Goal: Navigation & Orientation: Find specific page/section

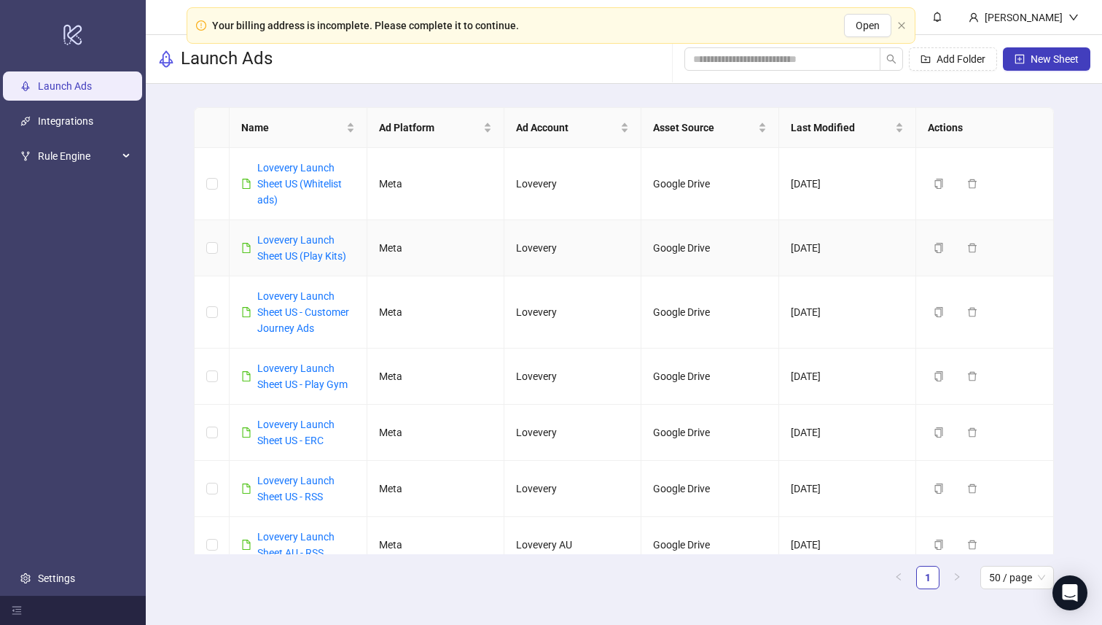
scroll to position [17, 0]
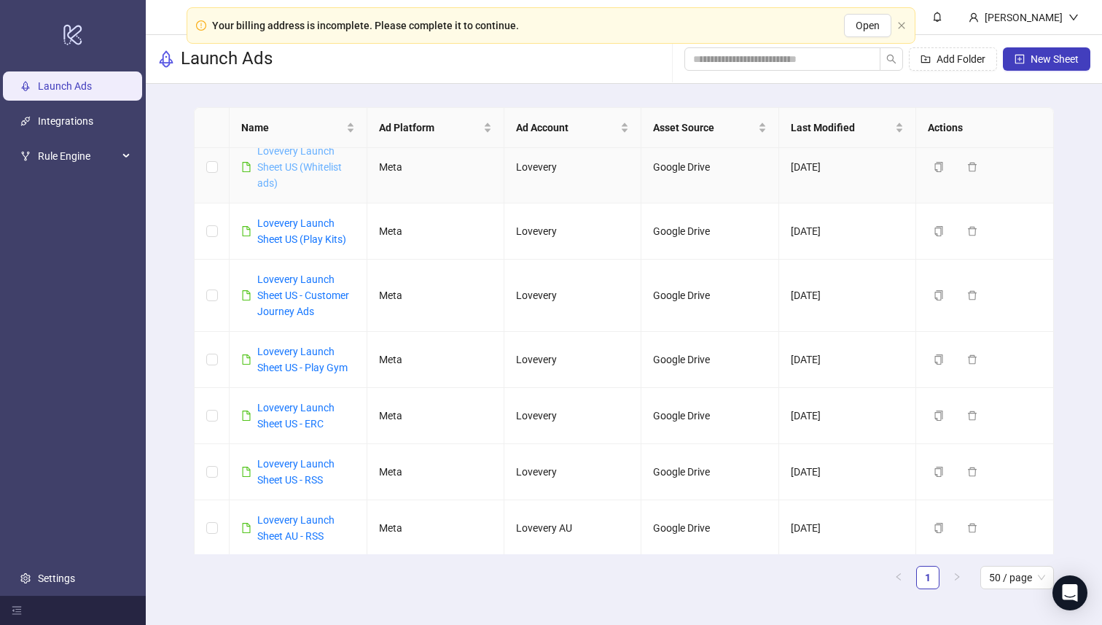
click at [313, 164] on link "Lovevery Launch Sheet US (Whitelist ads)" at bounding box center [299, 167] width 85 height 44
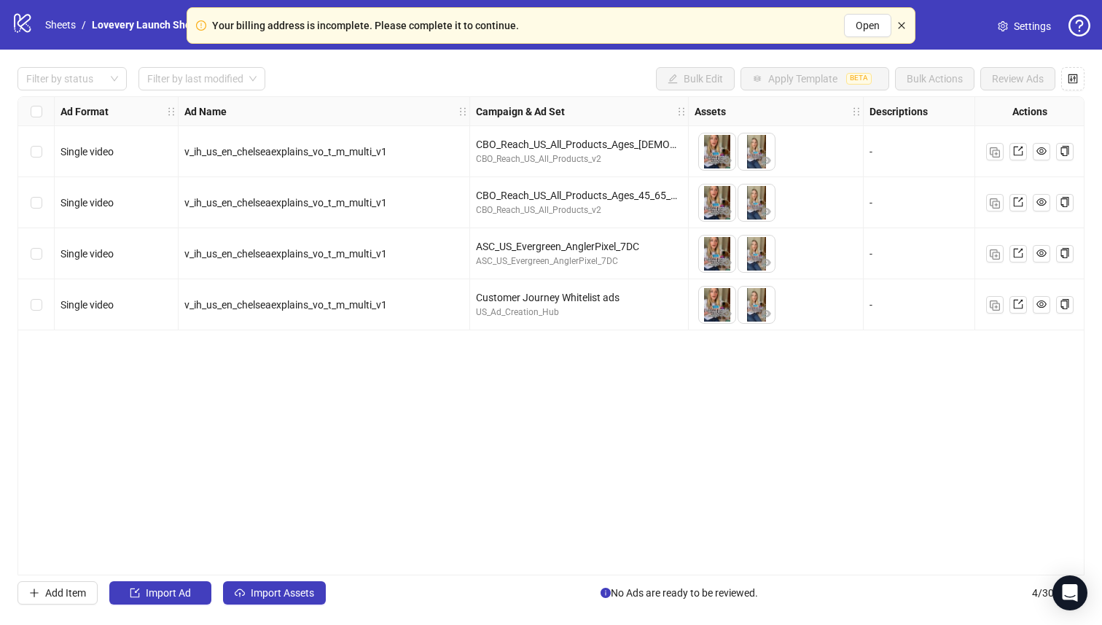
click at [901, 28] on icon "close" at bounding box center [902, 25] width 9 height 9
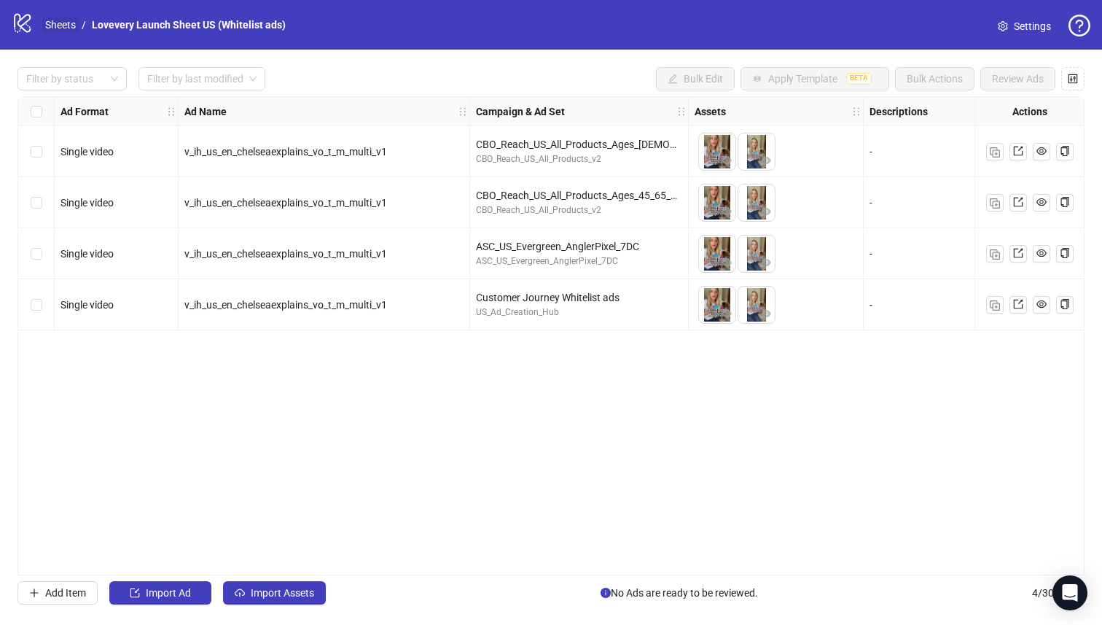
click at [61, 22] on link "Sheets" at bounding box center [60, 25] width 36 height 16
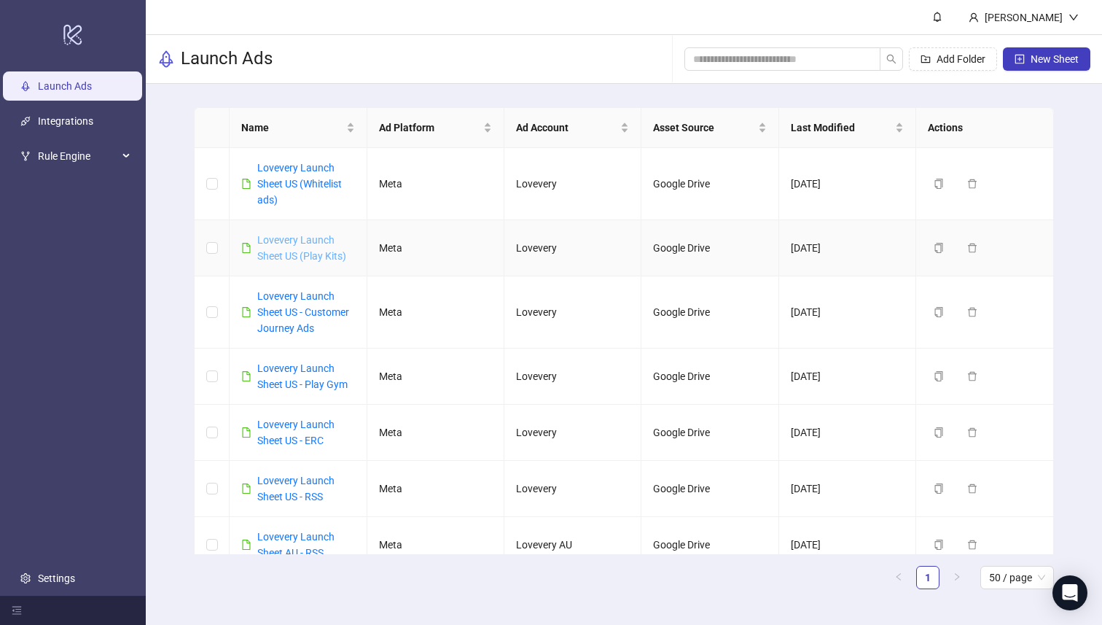
click at [308, 253] on link "Lovevery Launch Sheet US (Play Kits)" at bounding box center [301, 248] width 89 height 28
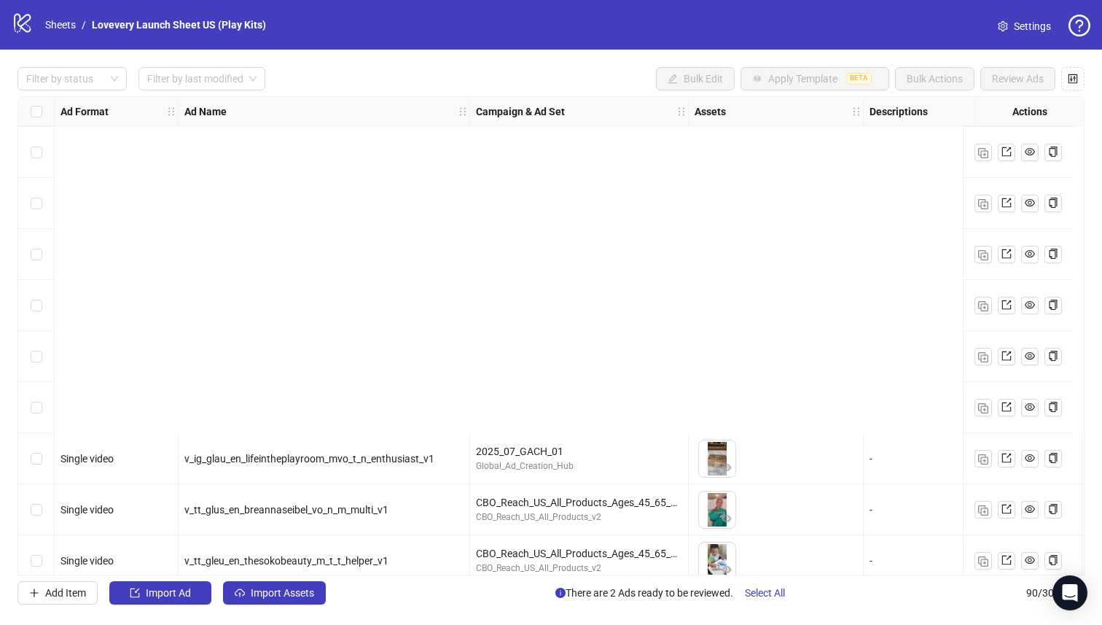
scroll to position [4151, 0]
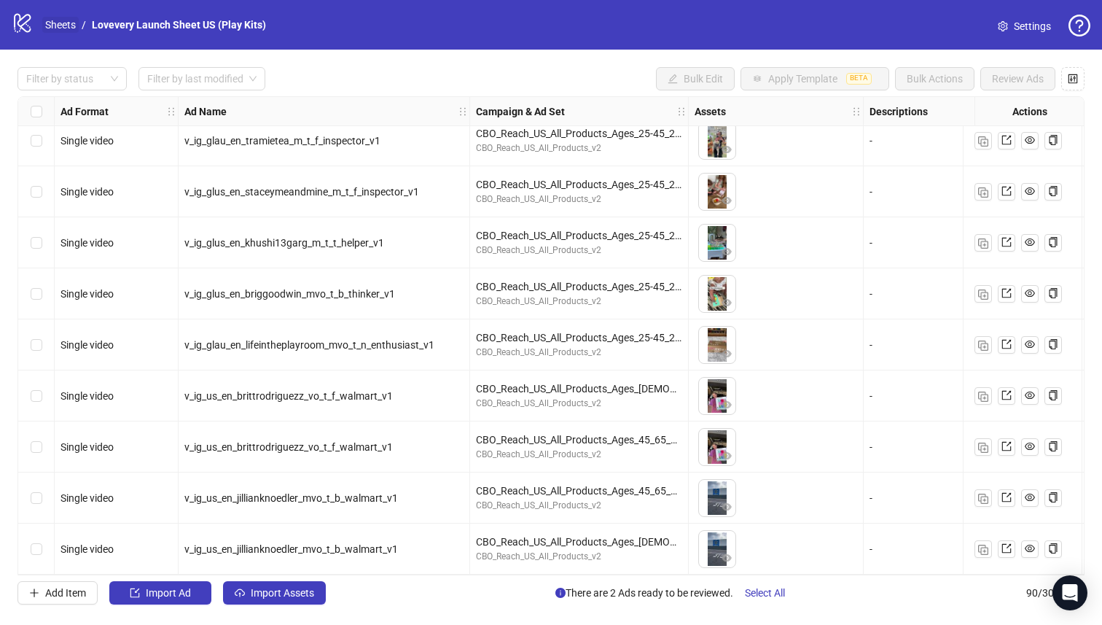
click at [64, 28] on link "Sheets" at bounding box center [60, 25] width 36 height 16
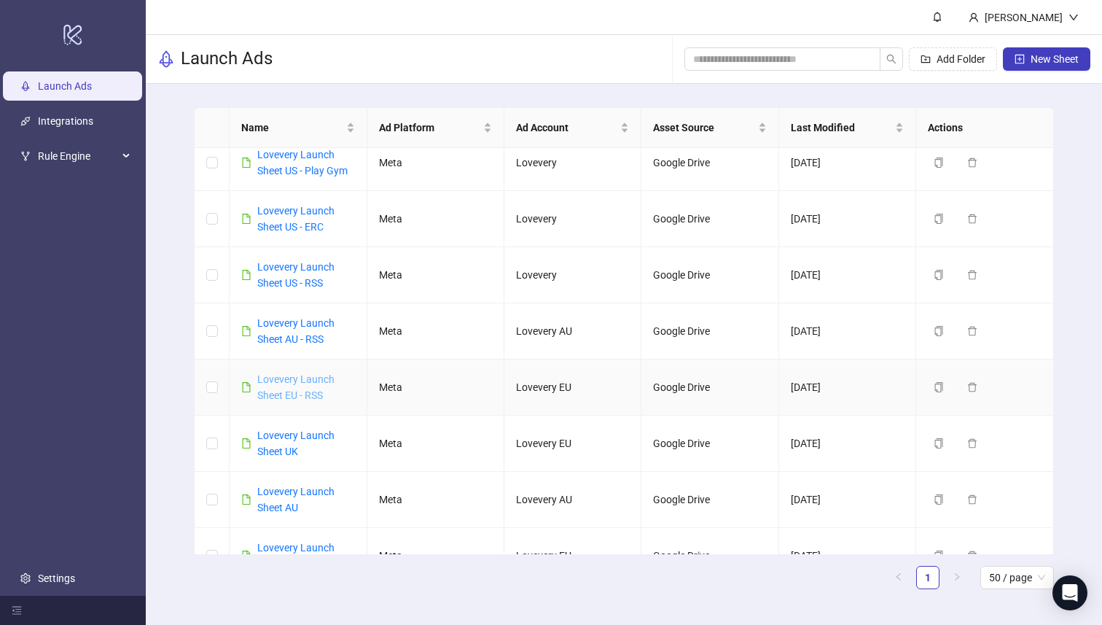
scroll to position [214, 0]
click at [309, 281] on link "Lovevery Launch Sheet US - RSS" at bounding box center [295, 274] width 77 height 28
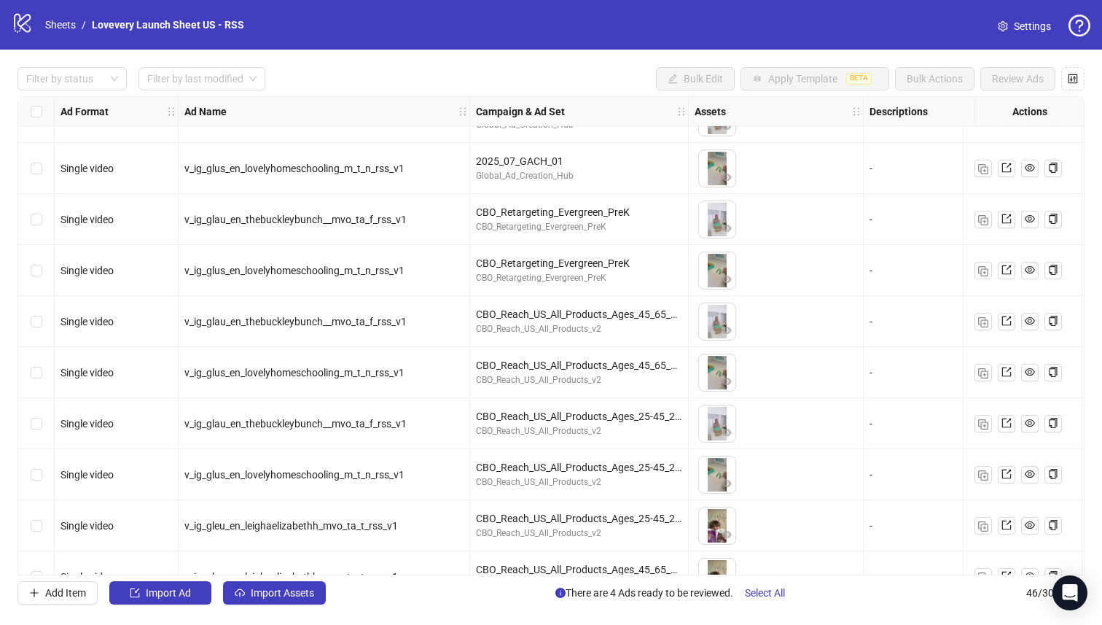
scroll to position [1905, 0]
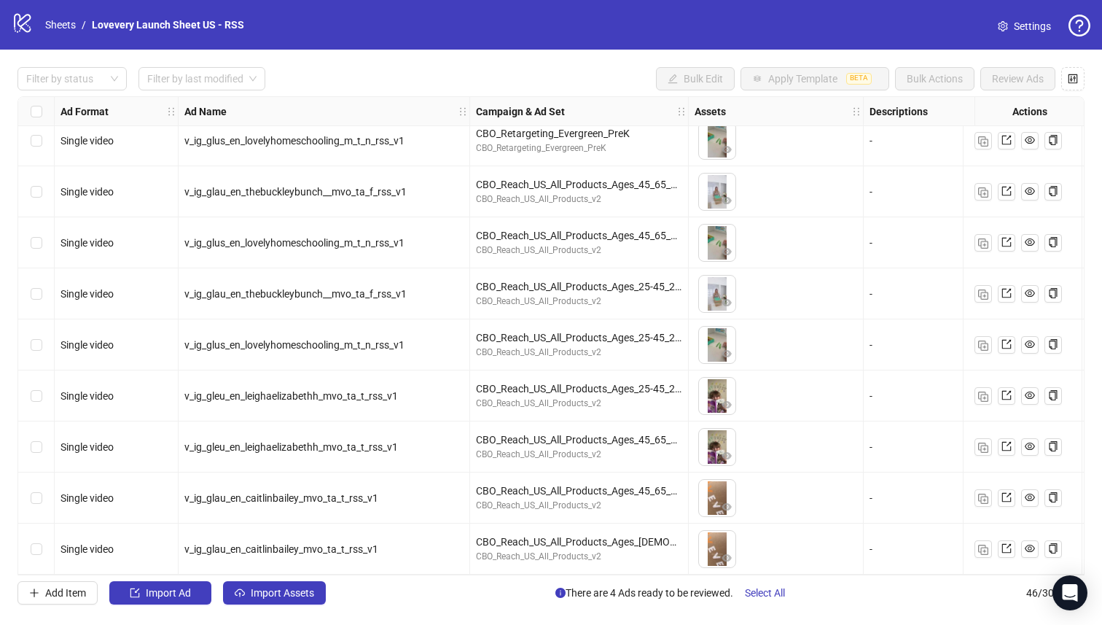
click at [79, 17] on ol "Sheets / Lovevery Launch Sheet US - RSS" at bounding box center [144, 25] width 199 height 16
click at [63, 21] on link "Sheets" at bounding box center [60, 25] width 36 height 16
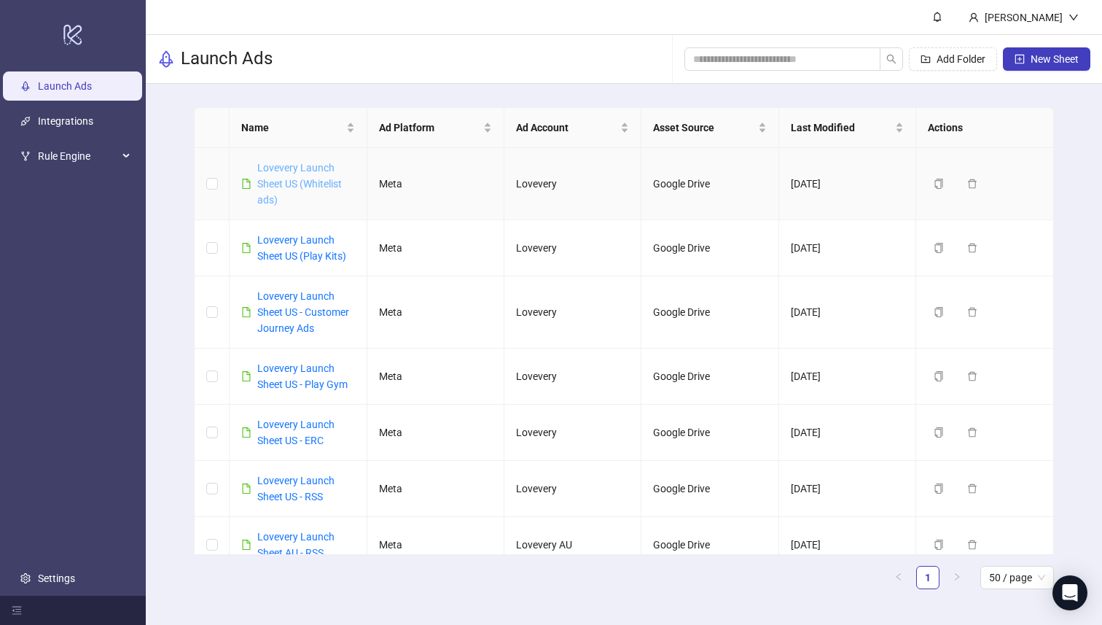
click at [321, 184] on link "Lovevery Launch Sheet US (Whitelist ads)" at bounding box center [299, 184] width 85 height 44
click at [300, 260] on link "Lovevery Launch Sheet US (Play Kits)" at bounding box center [301, 248] width 89 height 28
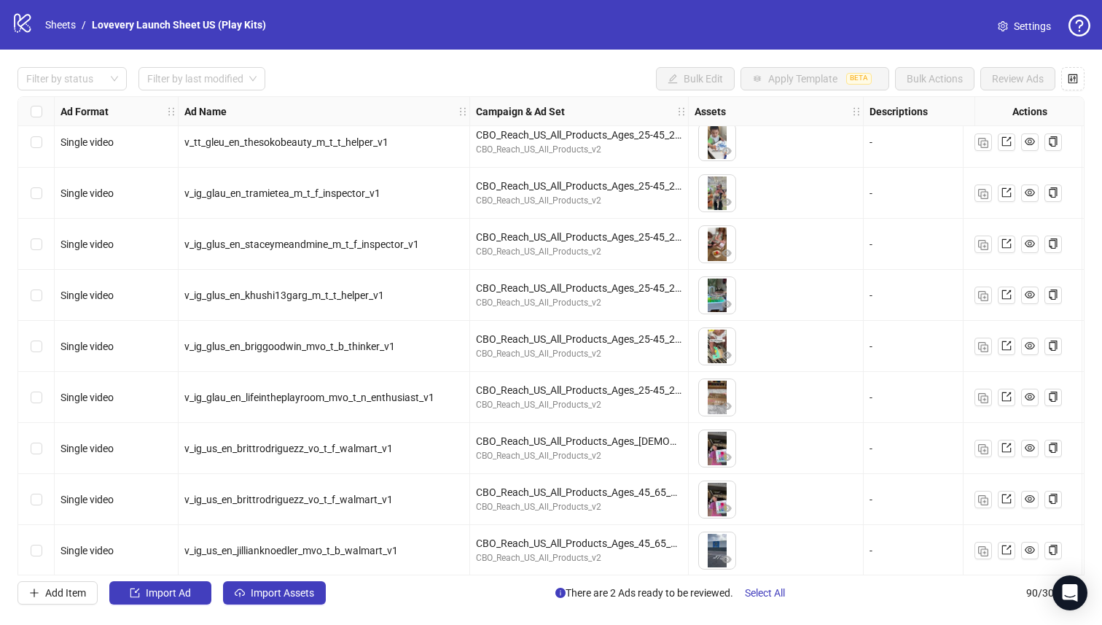
scroll to position [4151, 0]
